Goal: Task Accomplishment & Management: Complete application form

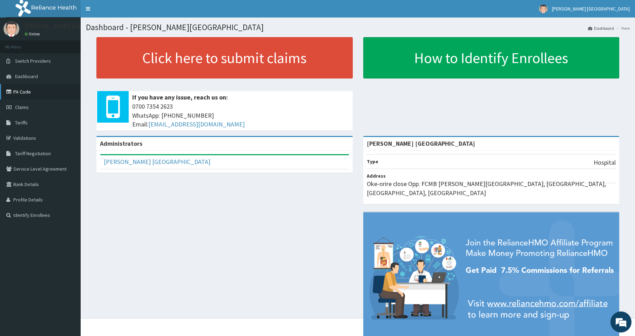
click at [23, 92] on link "PA Code" at bounding box center [40, 91] width 81 height 15
click at [27, 108] on span "Claims" at bounding box center [22, 107] width 14 height 6
click at [19, 90] on link "PA Code" at bounding box center [40, 91] width 81 height 15
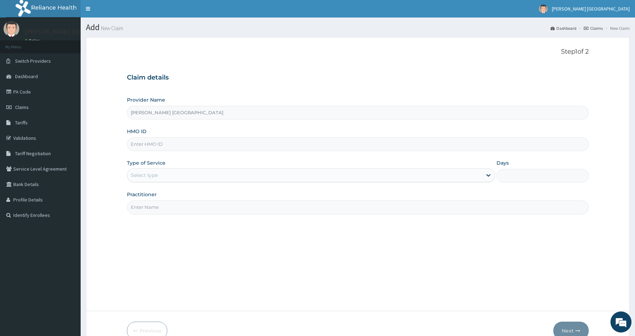
paste input "GHM/10027/A"
type input "GHM/10027/A"
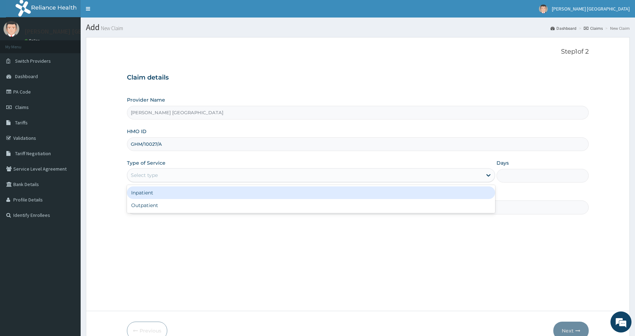
click at [161, 181] on div "Select type" at bounding box center [304, 175] width 355 height 11
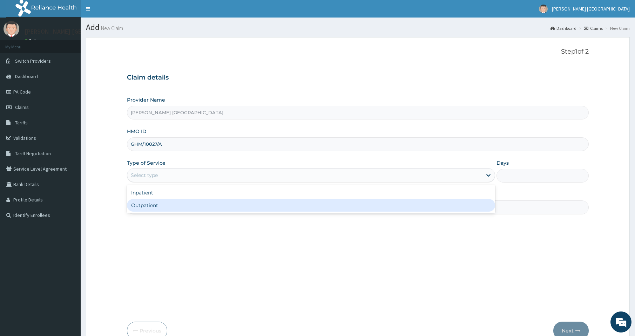
click at [155, 207] on div "Outpatient" at bounding box center [311, 205] width 368 height 13
type input "1"
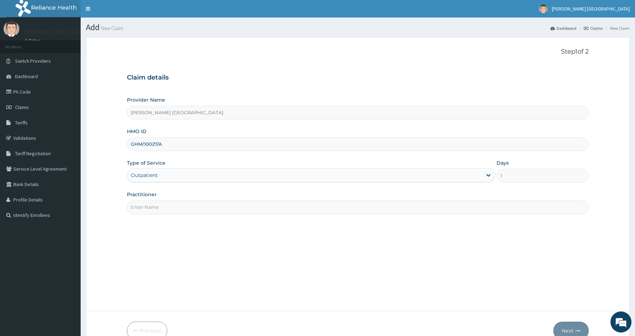
click at [156, 205] on input "Practitioner" at bounding box center [357, 207] width 461 height 14
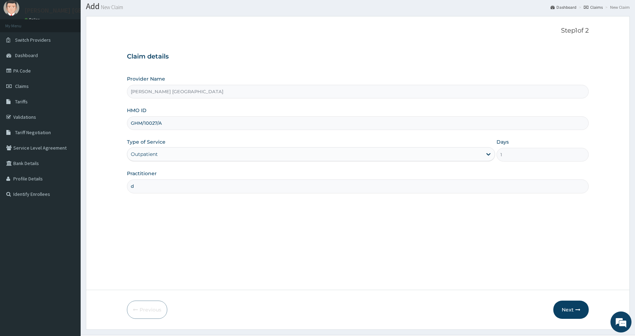
scroll to position [38, 0]
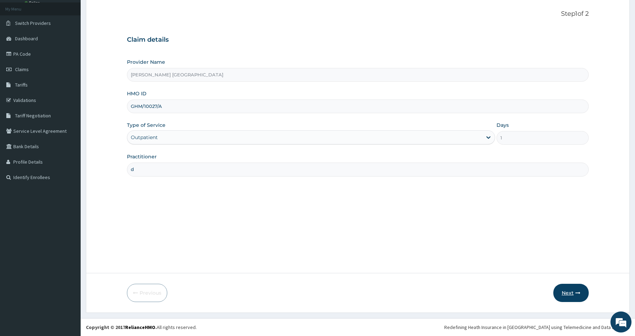
type input "d"
click at [564, 288] on button "Next" at bounding box center [570, 293] width 35 height 18
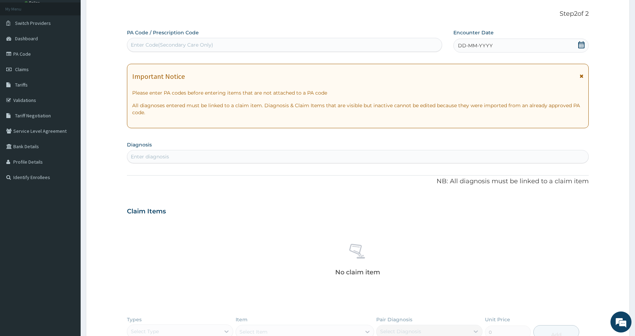
scroll to position [0, 0]
click at [203, 153] on div "Enter diagnosis" at bounding box center [357, 156] width 461 height 11
type input "[MEDICAL_DATA]"
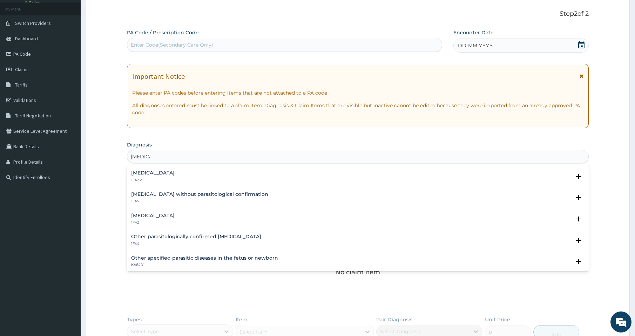
click at [173, 219] on div "[MEDICAL_DATA] 1F4Z" at bounding box center [152, 219] width 43 height 12
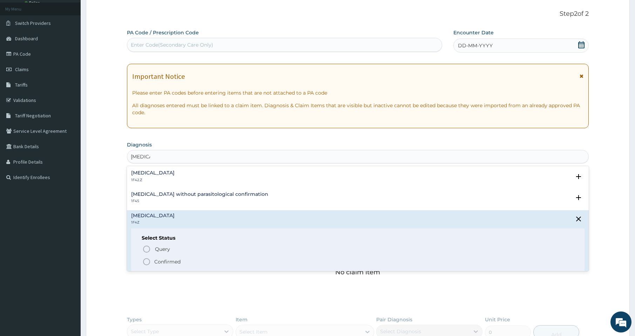
click at [146, 262] on icon "status option filled" at bounding box center [146, 262] width 8 height 8
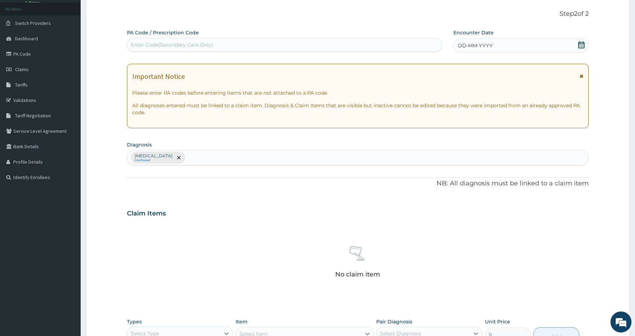
scroll to position [169, 0]
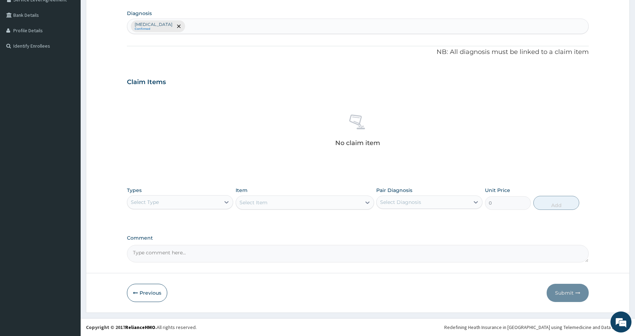
click at [199, 201] on div "Select Type" at bounding box center [173, 202] width 93 height 11
click at [165, 247] on div "Procedures" at bounding box center [180, 245] width 106 height 13
click at [250, 202] on div "Select Item" at bounding box center [253, 202] width 28 height 7
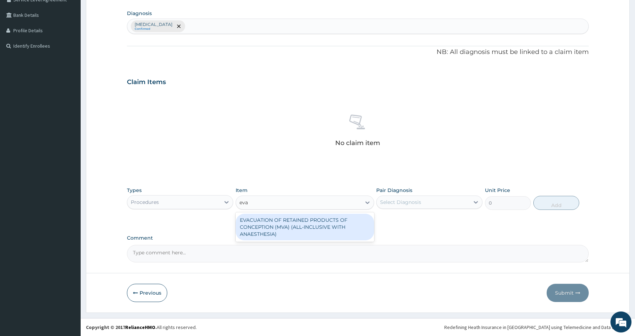
type input "evac"
click at [297, 229] on div "EVACUATION OF RETAINED PRODUCTS OF CONCEPTION (MVA) (ALL-INCLUSIVE WITH ANAESTH…" at bounding box center [304, 227] width 138 height 27
type input "107812.49999999999"
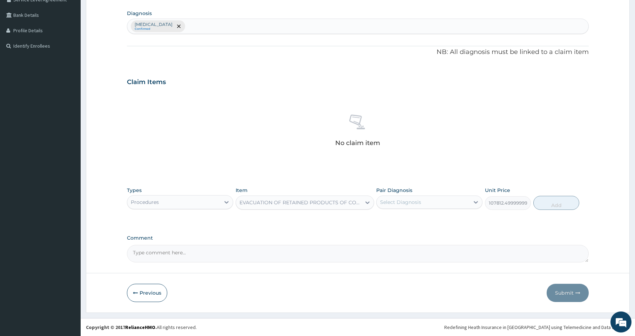
click at [402, 207] on div "Select Diagnosis" at bounding box center [422, 202] width 93 height 11
click at [395, 223] on div "[MEDICAL_DATA]" at bounding box center [429, 220] width 106 height 14
checkbox input "true"
click at [555, 203] on button "Add" at bounding box center [556, 203] width 46 height 14
type input "0"
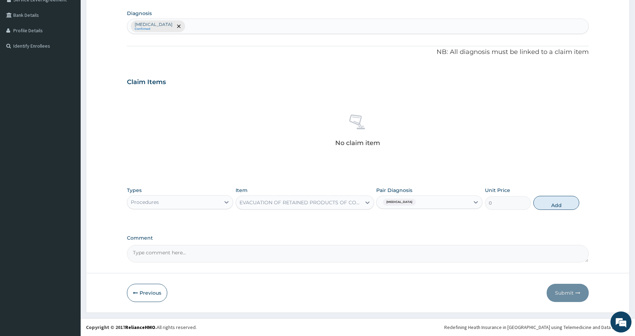
scroll to position [136, 0]
